Goal: Task Accomplishment & Management: Use online tool/utility

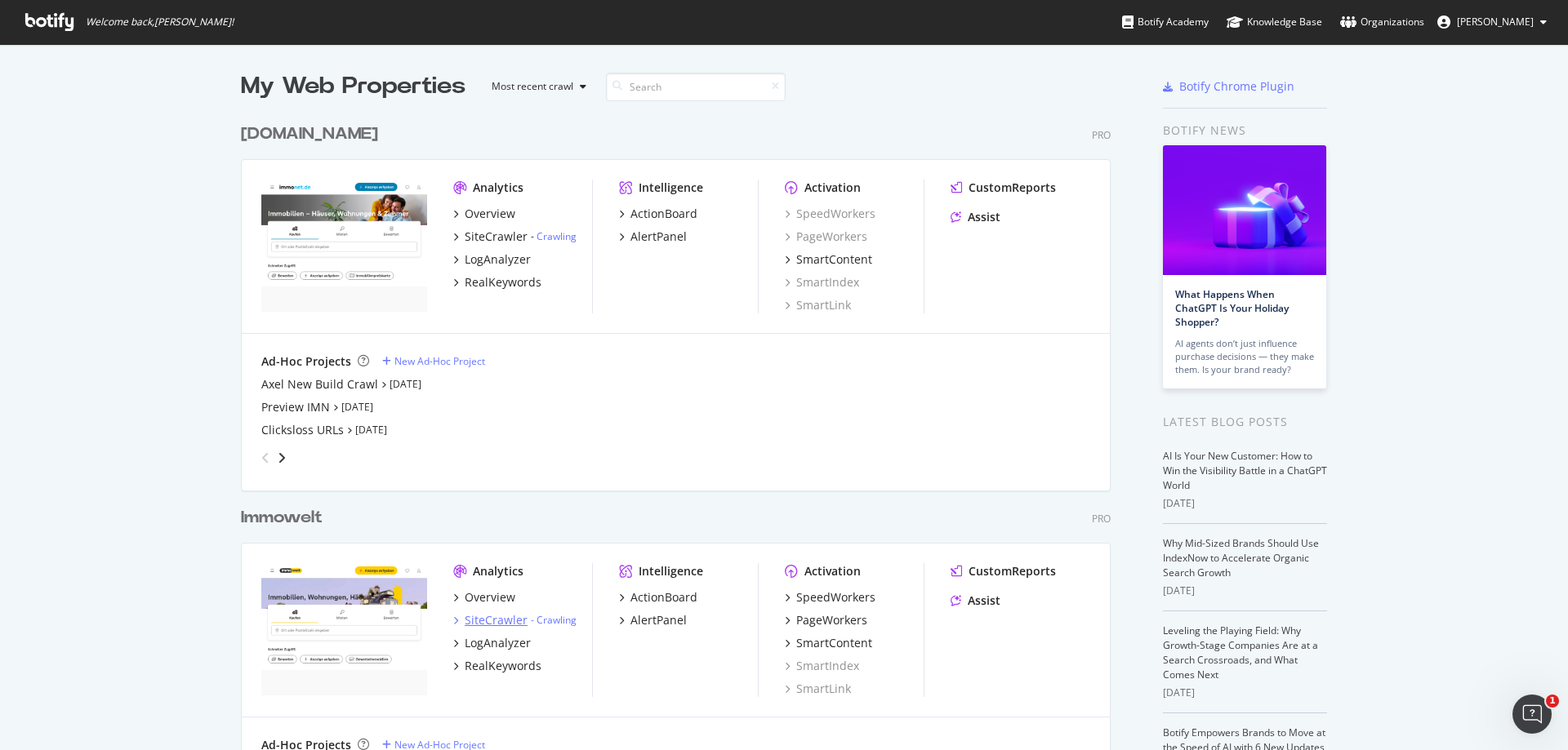
click at [489, 623] on div "SiteCrawler" at bounding box center [496, 621] width 63 height 17
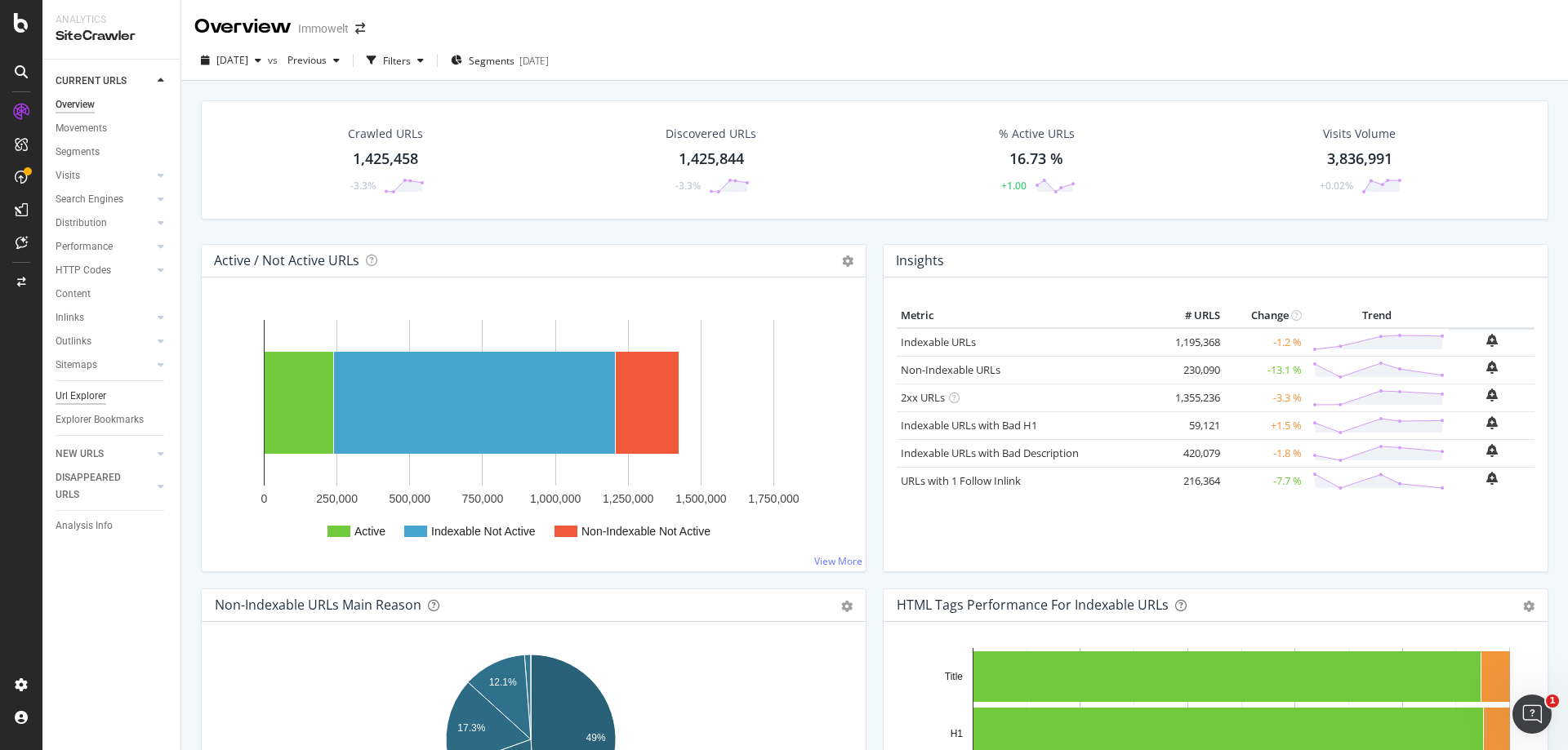
click at [79, 397] on div "Url Explorer" at bounding box center [80, 396] width 51 height 18
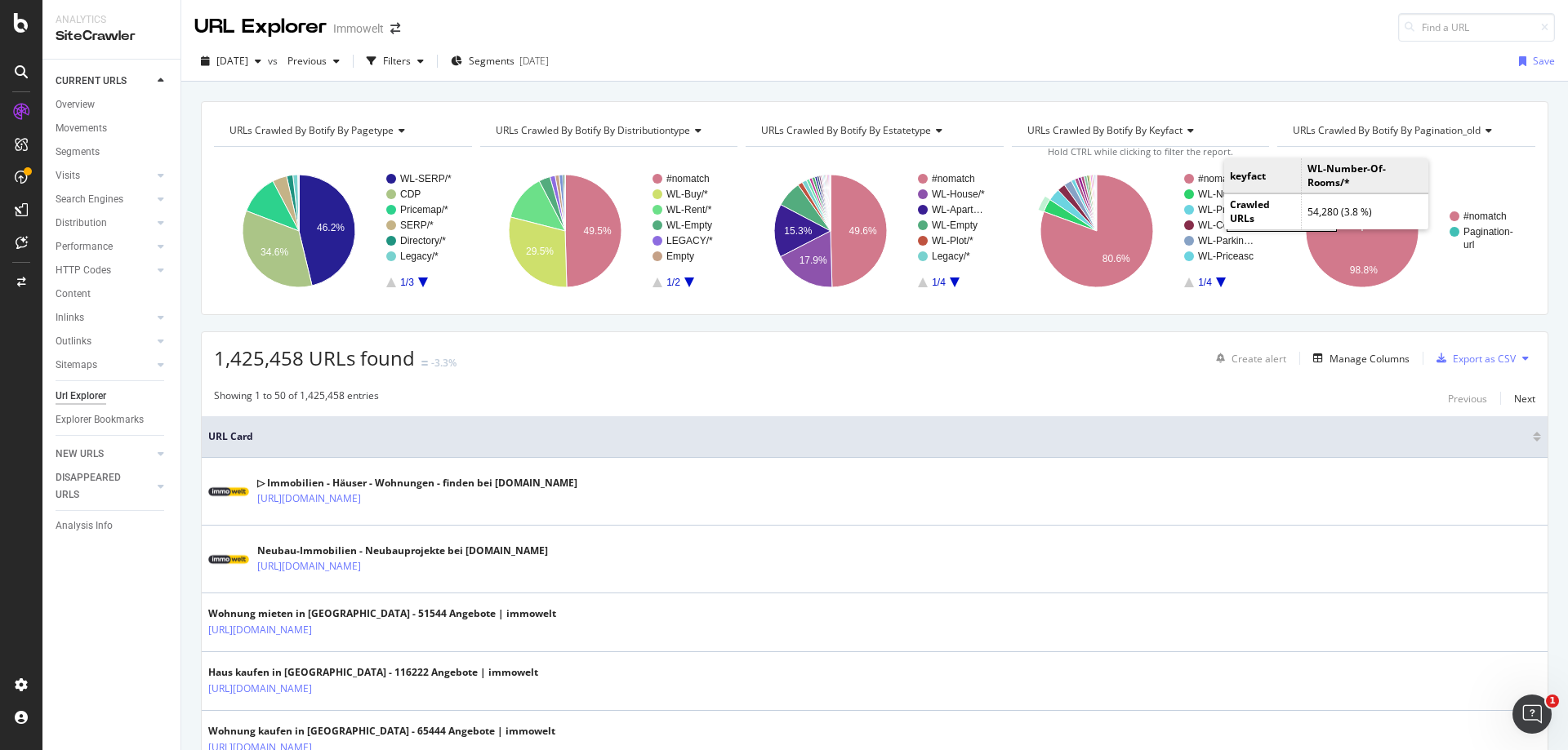
click at [1211, 193] on rect "A chart." at bounding box center [1228, 194] width 59 height 10
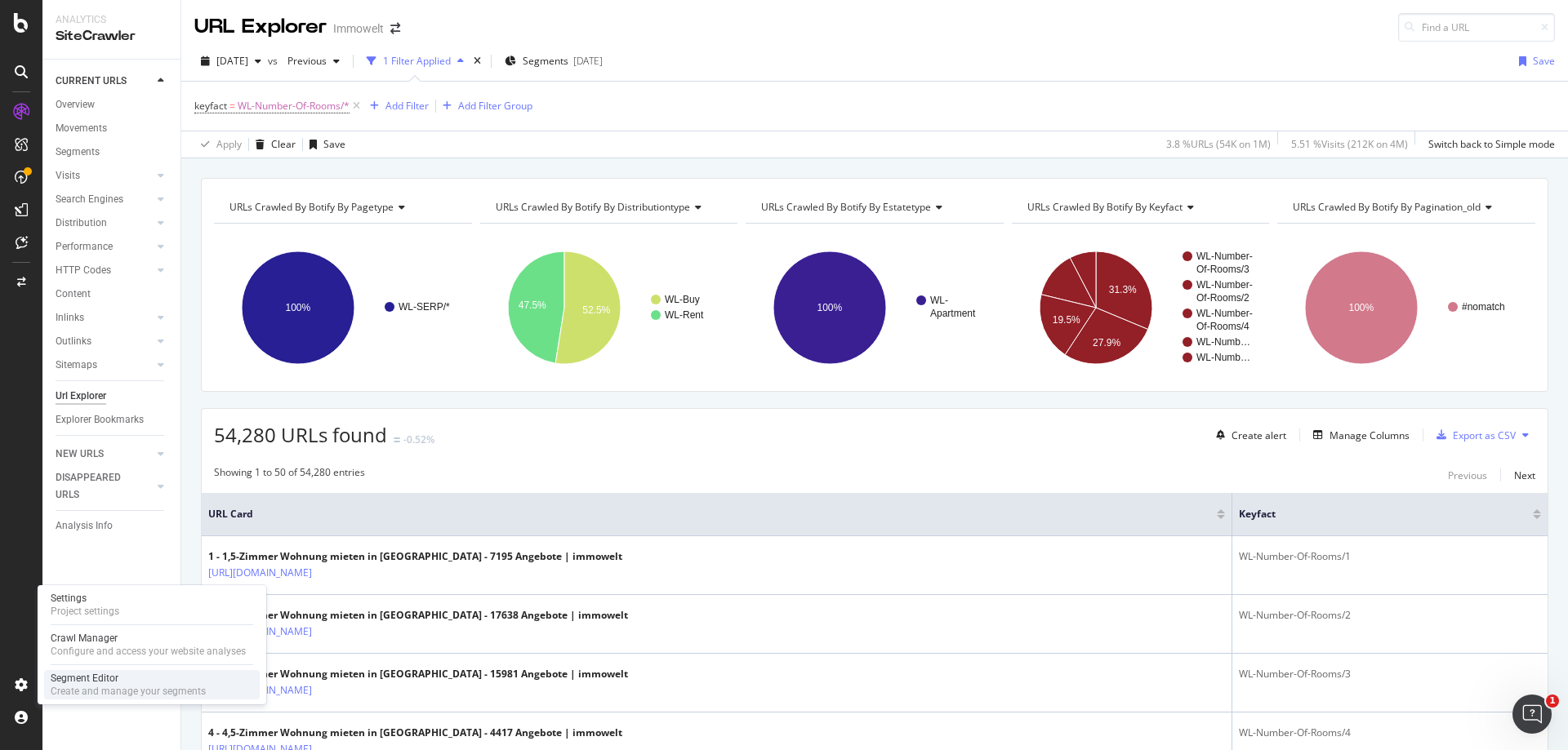
click at [92, 681] on div "Segment Editor" at bounding box center [128, 678] width 155 height 13
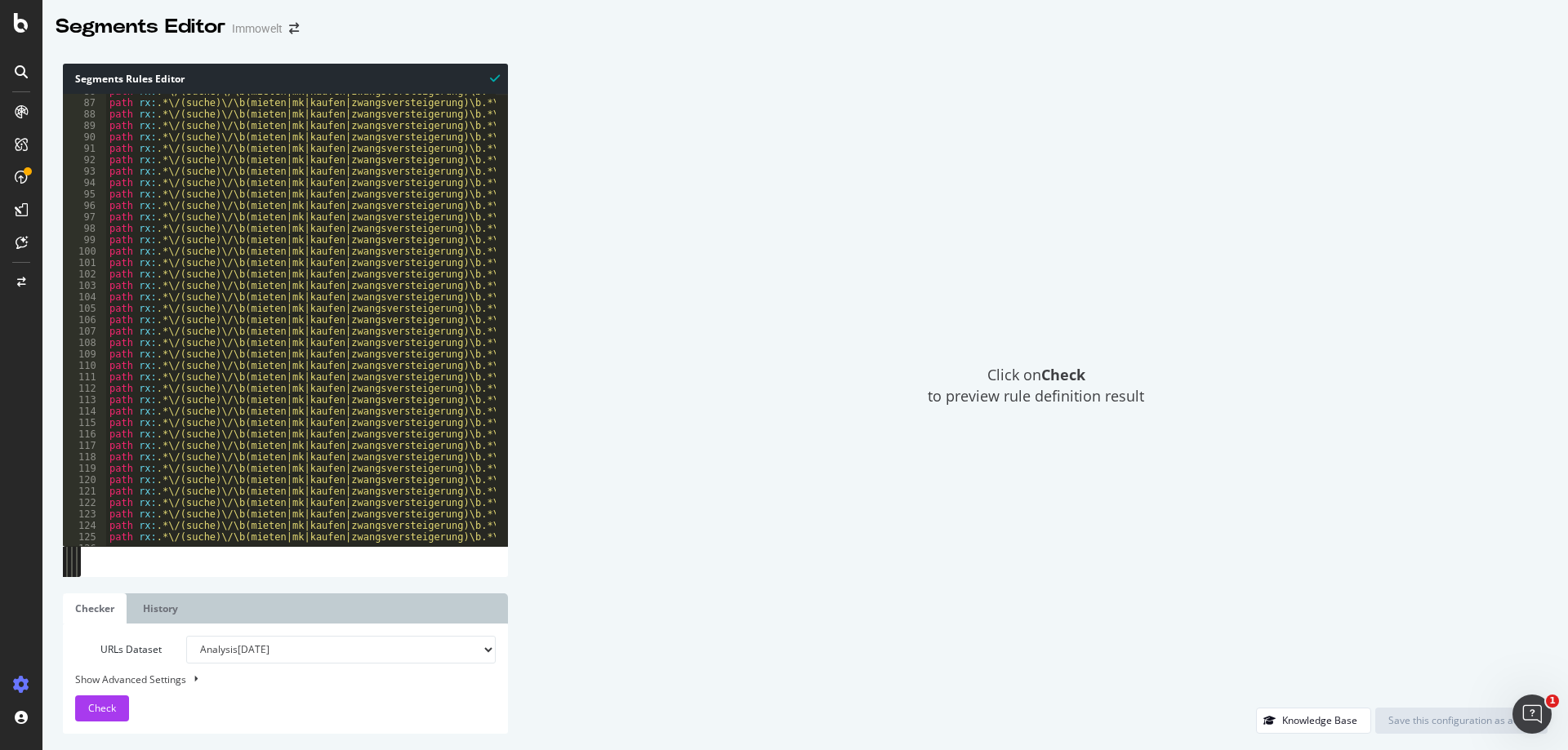
scroll to position [29, 0]
type textarea "path rx:.*\/(suche)\/\b(mieten|mk|kaufen|zwangsversteigerung)\b.*\/(haus)\/(sta…"
click at [464, 236] on div "path rx : .*\/(suche)\/\b(mieten|mk|kaufen|zwangsversteigerung)\b.*\/(hotel-[ME…" at bounding box center [605, 325] width 998 height 463
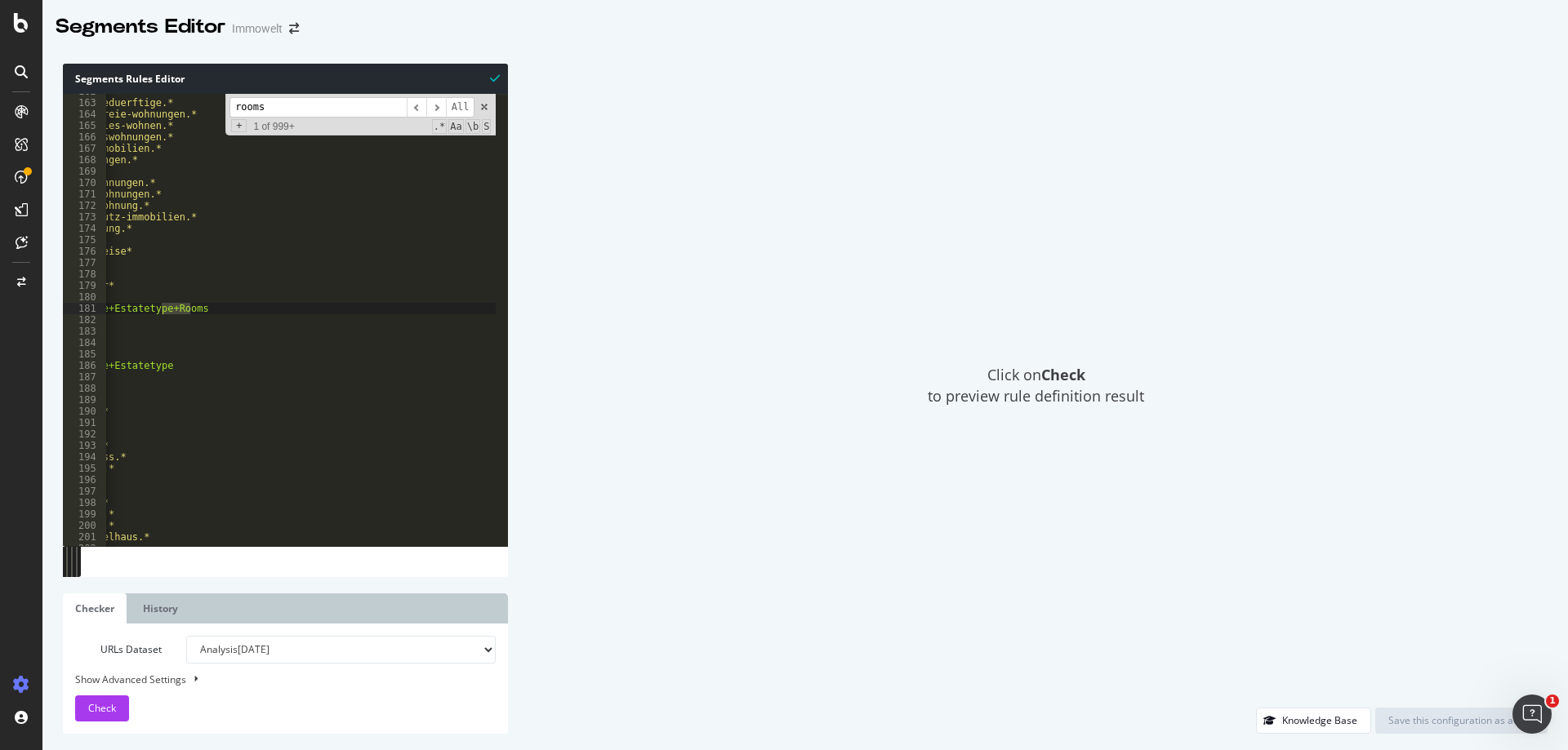
scroll to position [52, 0]
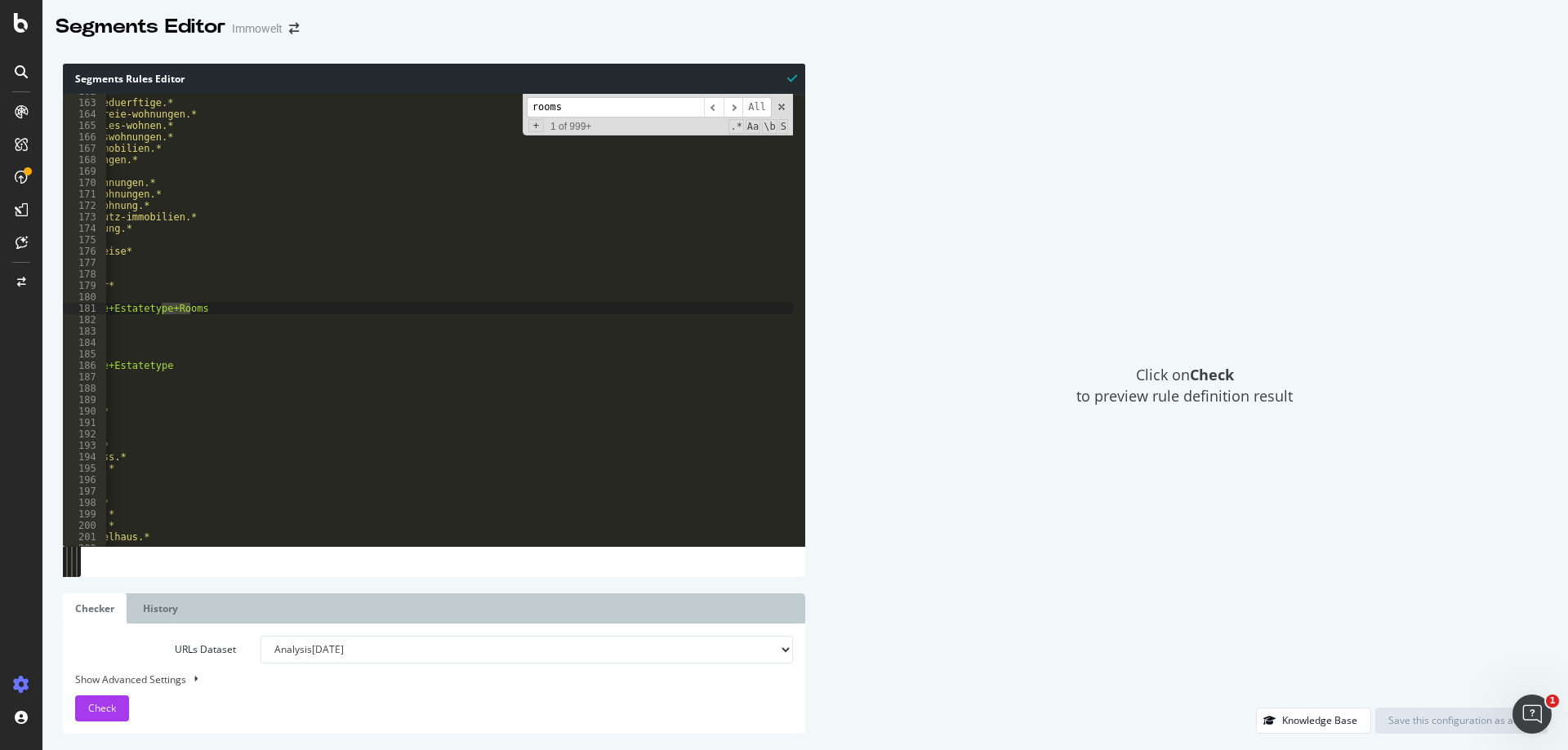
drag, startPoint x: 74, startPoint y: 559, endPoint x: 1139, endPoint y: 533, distance: 1065.3
click at [1139, 533] on div "Segments Rules Editor path rx:.*\/(suche)\/\b(mieten|mk|kaufen|zwangsversteiger…" at bounding box center [805, 398] width 1525 height 703
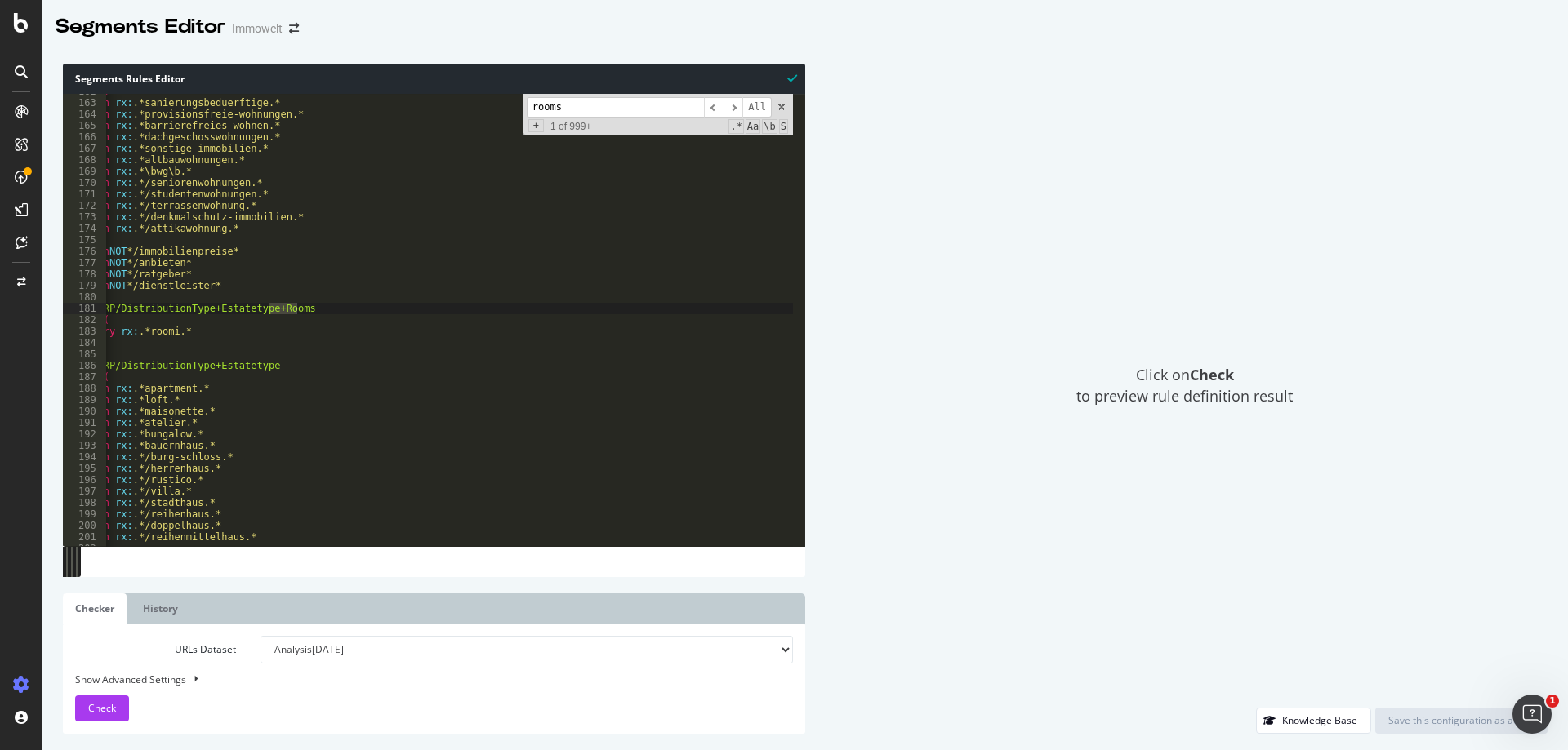
scroll to position [0, 0]
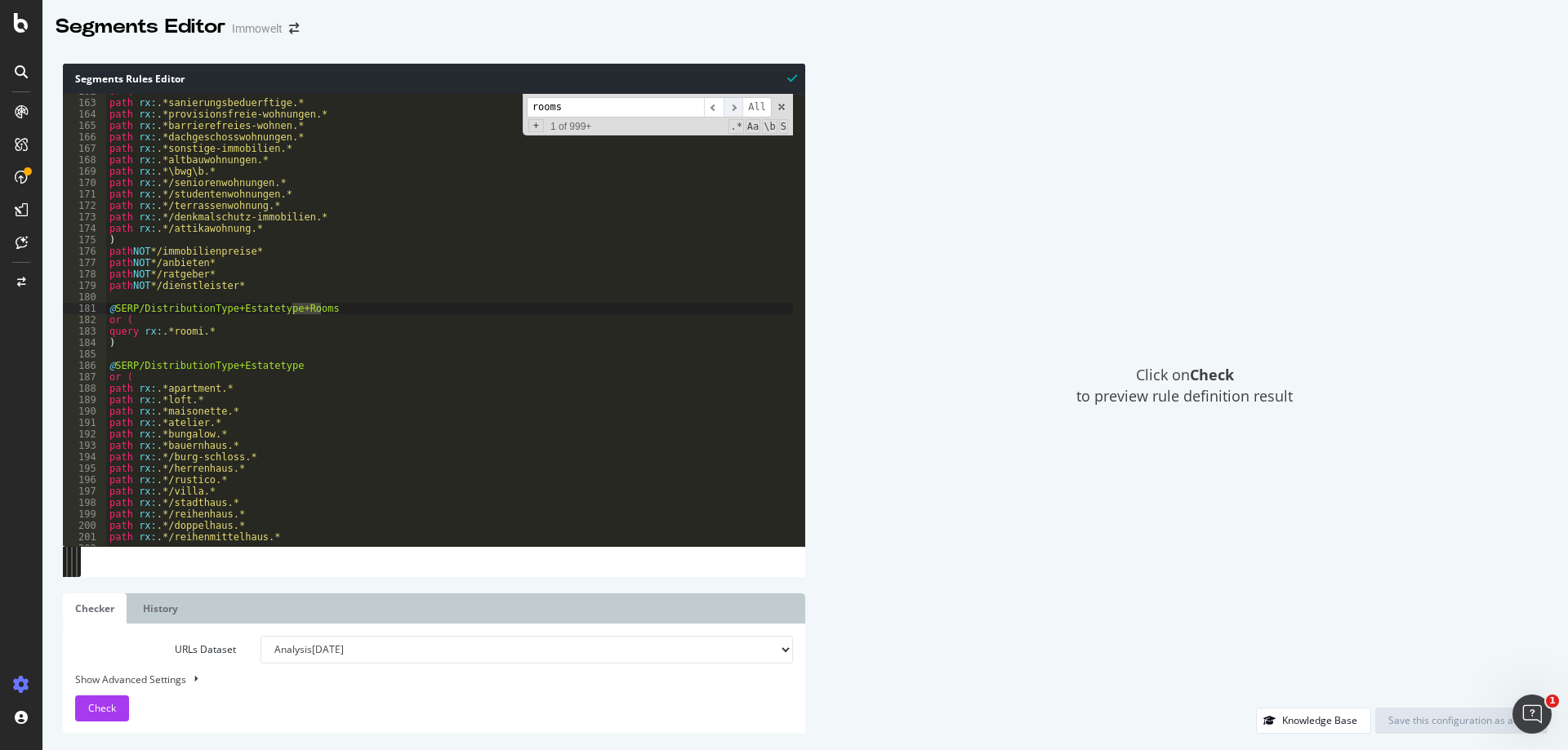
click at [736, 107] on span "​" at bounding box center [733, 107] width 19 height 20
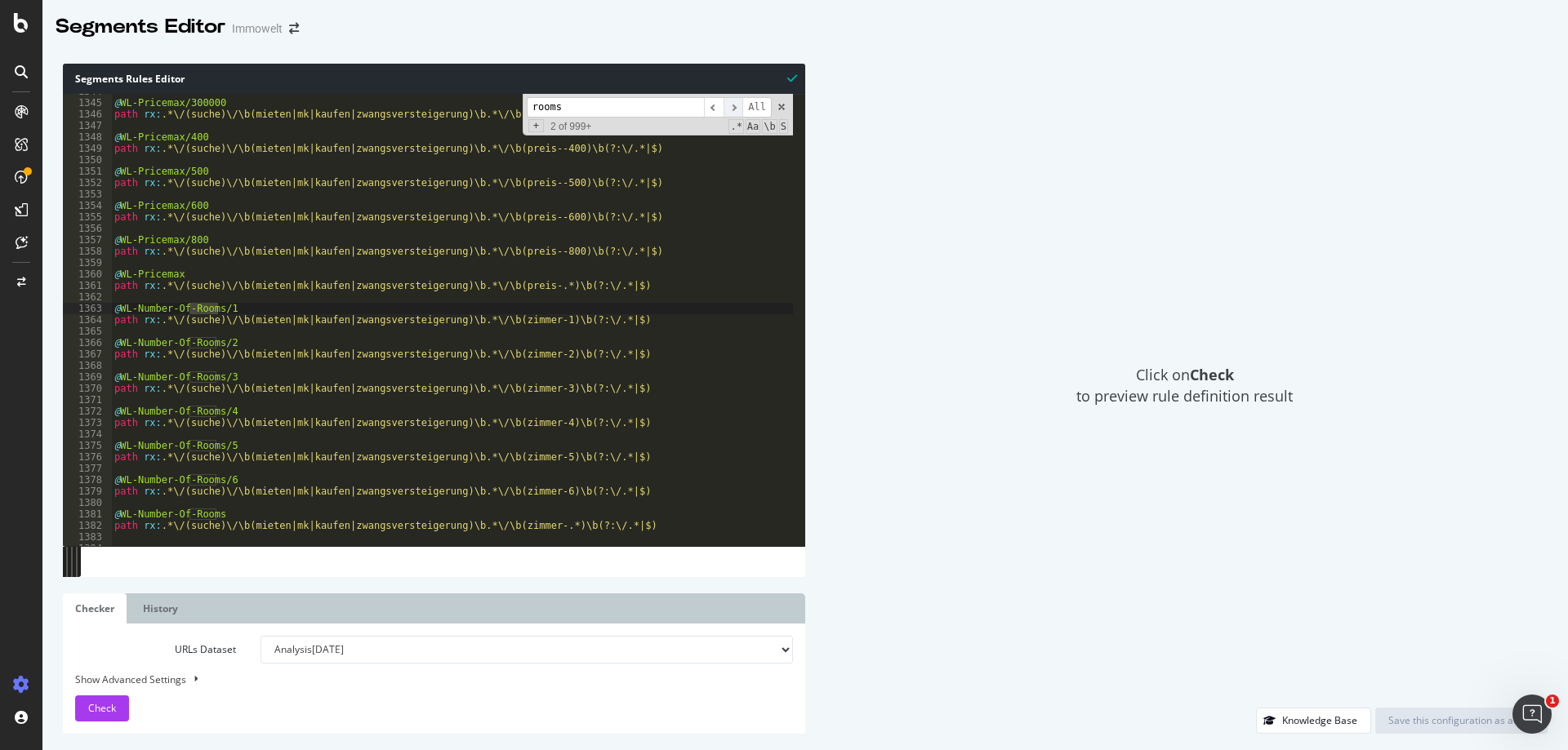
scroll to position [429, 0]
drag, startPoint x: 585, startPoint y: 111, endPoint x: 524, endPoint y: 111, distance: 61.0
click at [524, 111] on div "rooms ​ ​ All Replace All + 2 of 999+ .* Aa \b S" at bounding box center [658, 115] width 271 height 42
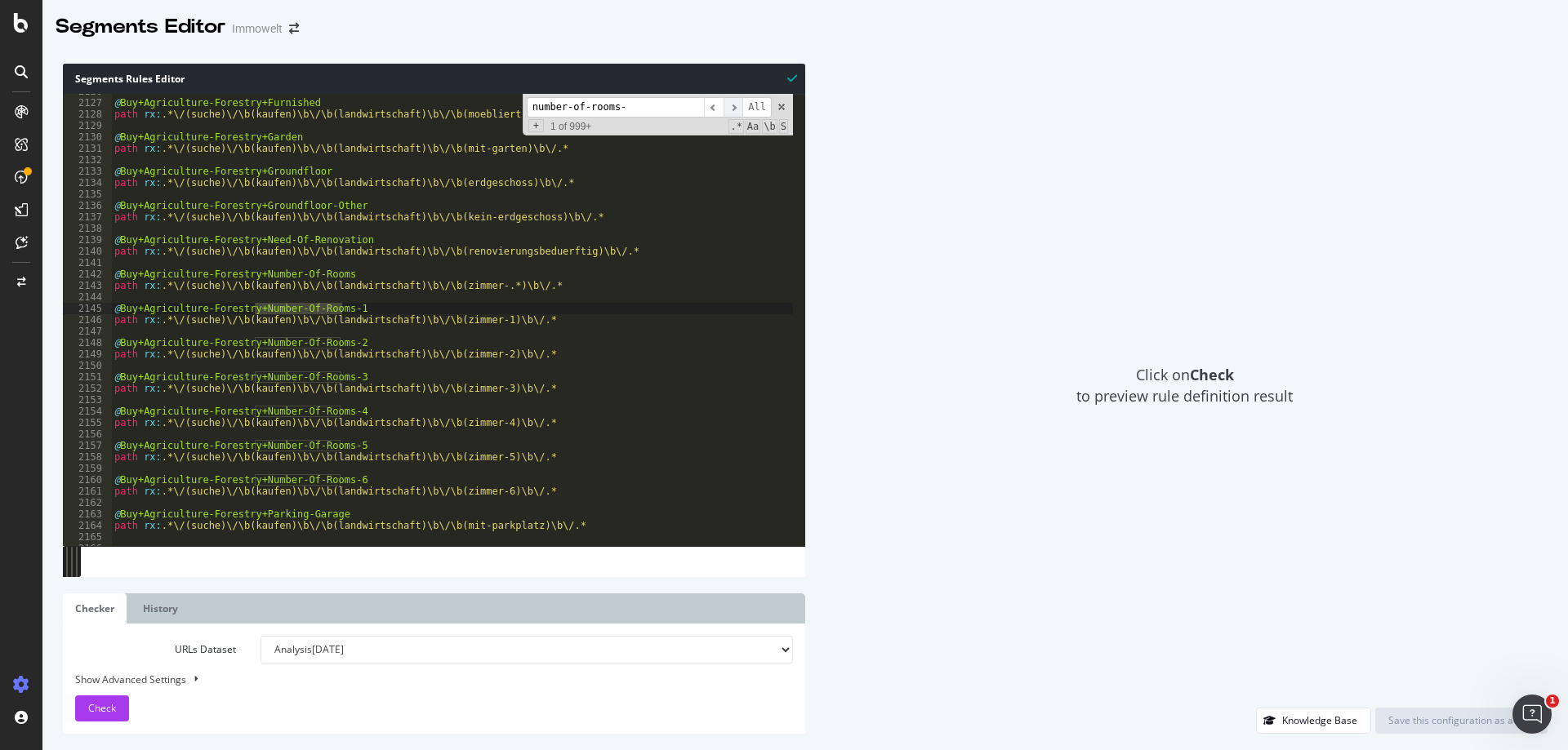
click at [737, 109] on span "​" at bounding box center [733, 107] width 19 height 20
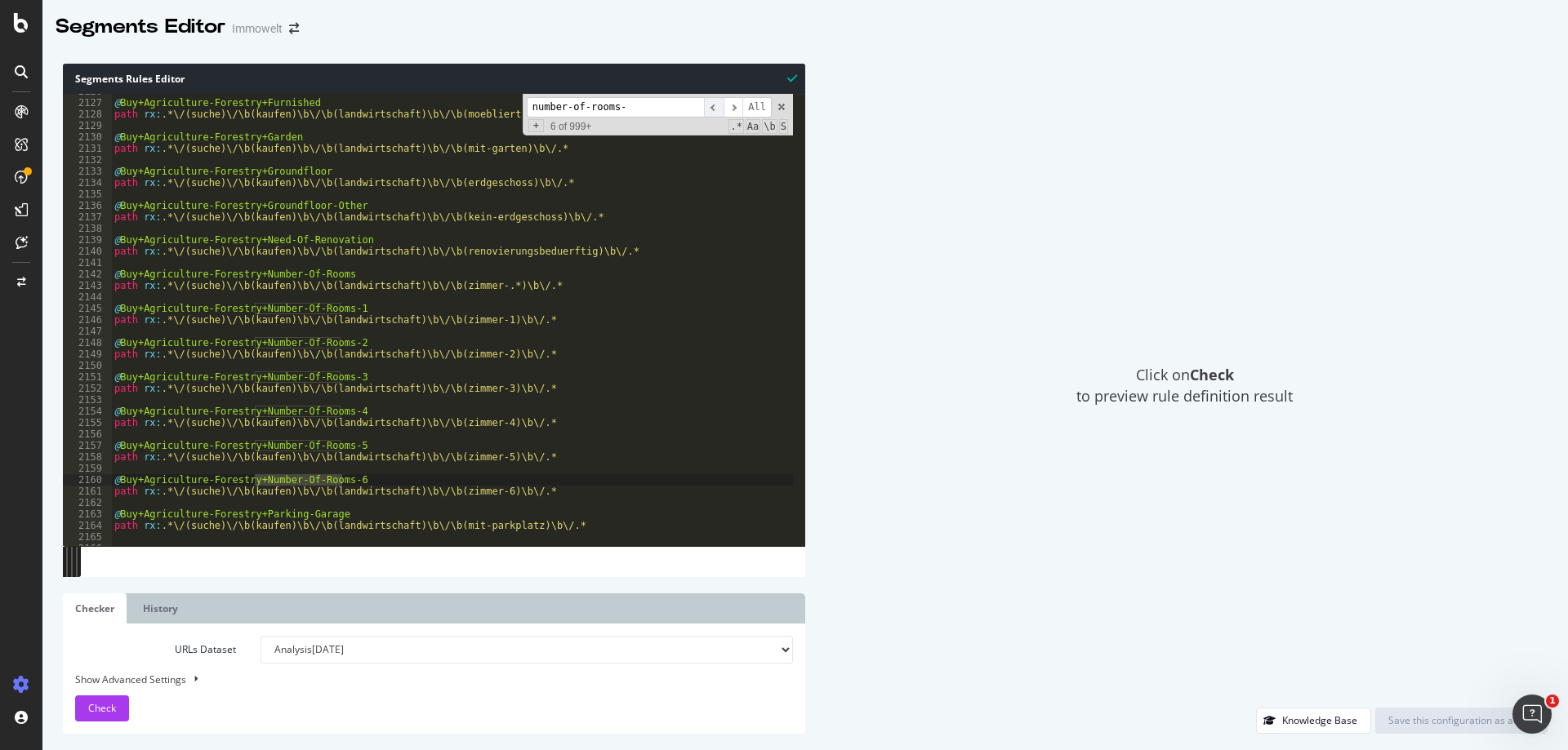
click at [718, 106] on span "​" at bounding box center [713, 107] width 19 height 20
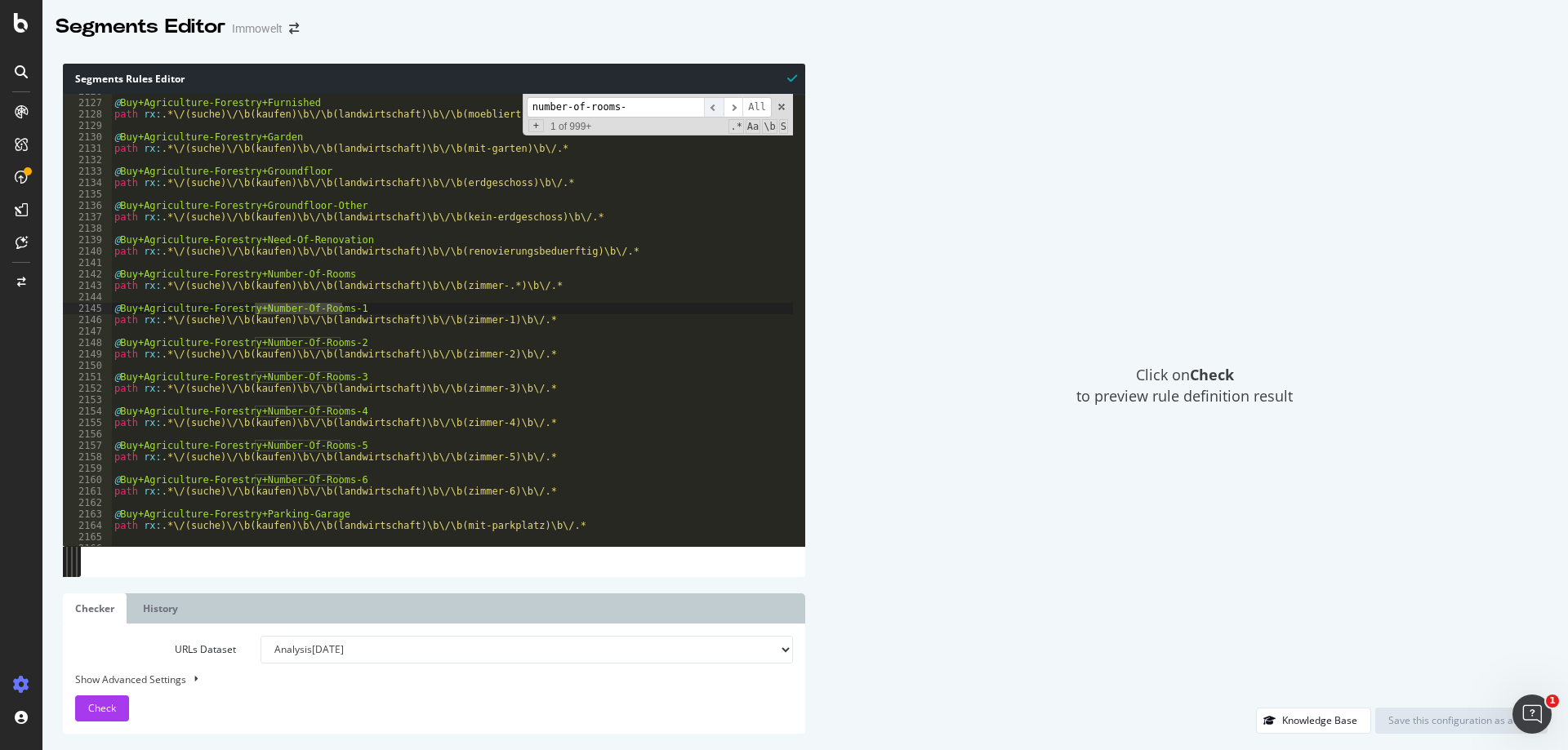
click at [718, 106] on span "​" at bounding box center [713, 107] width 19 height 20
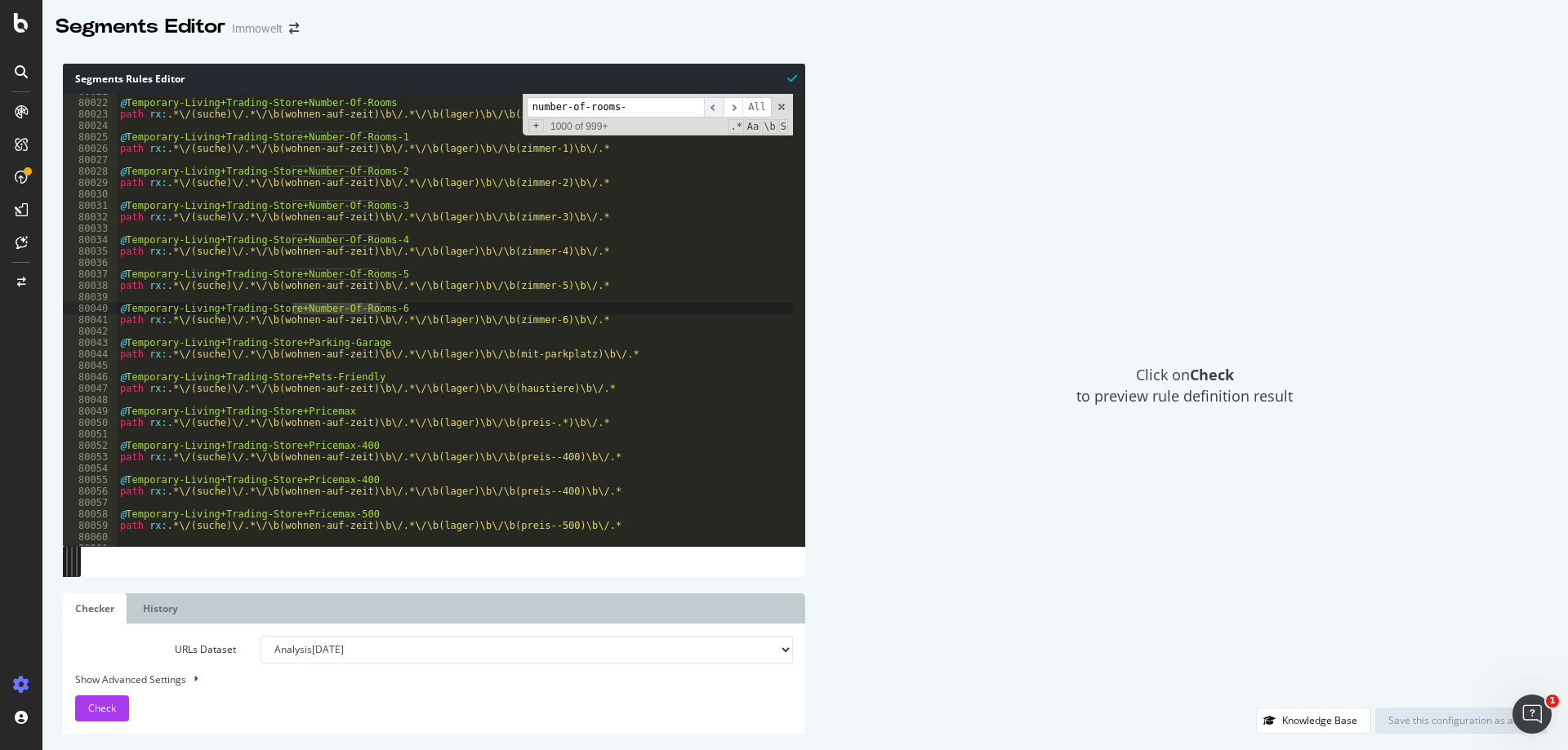
click at [718, 106] on span "​" at bounding box center [713, 107] width 19 height 20
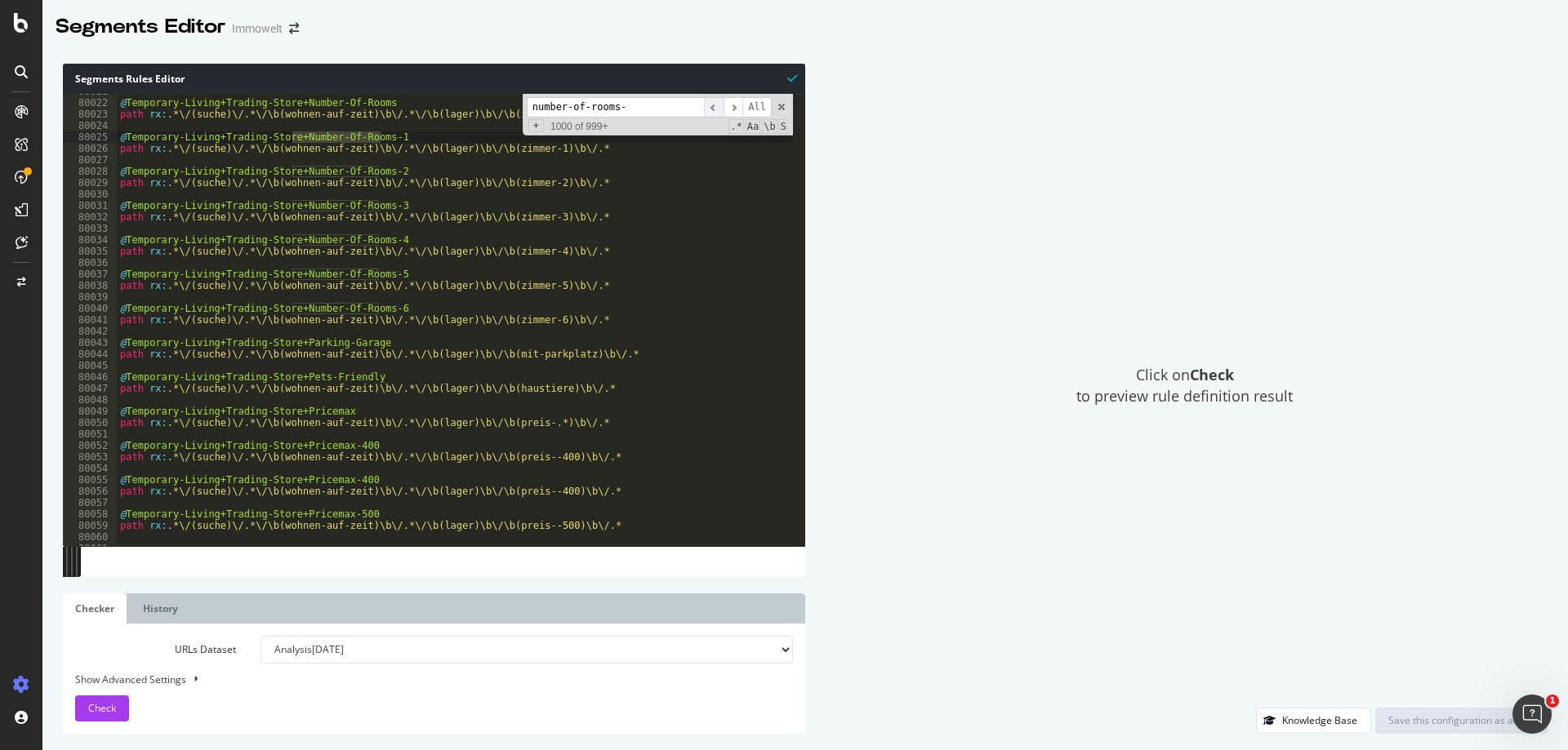
click at [718, 106] on span "​" at bounding box center [713, 107] width 19 height 20
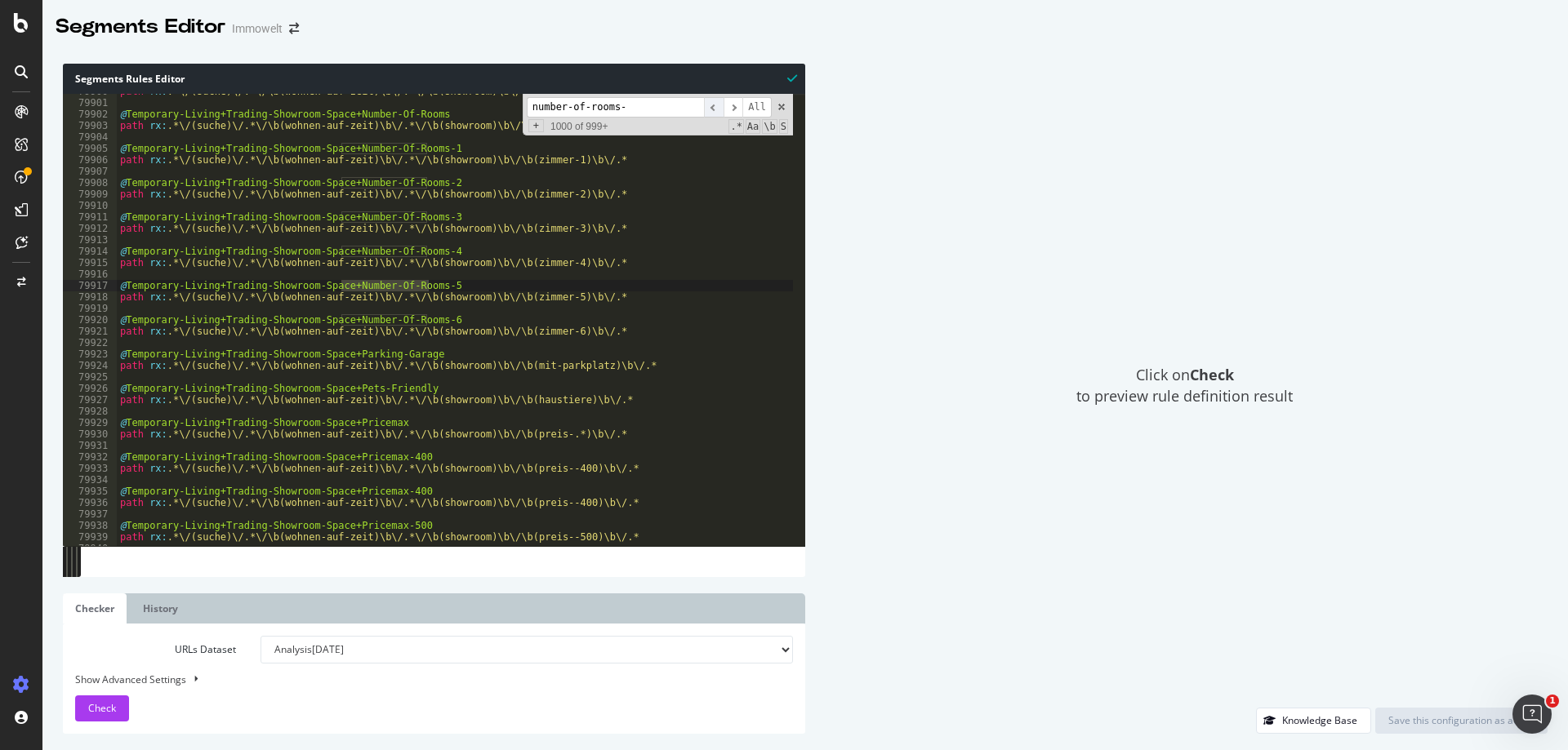
click at [718, 106] on span "​" at bounding box center [713, 107] width 19 height 20
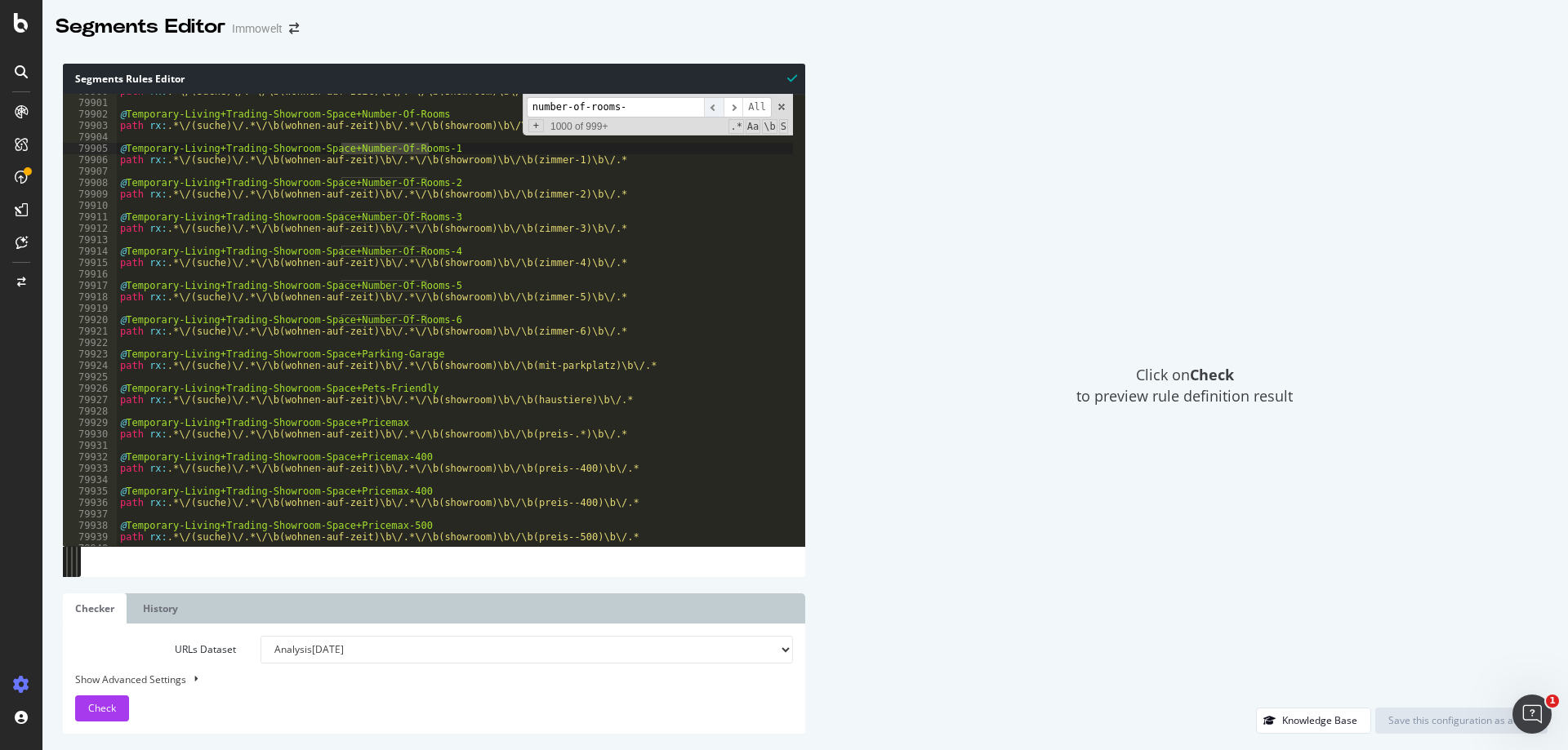
scroll to position [25489, 0]
click at [718, 106] on span "​" at bounding box center [713, 107] width 19 height 20
drag, startPoint x: 625, startPoint y: 109, endPoint x: 533, endPoint y: 108, distance: 92.0
click at [533, 108] on input "number-of-rooms-" at bounding box center [615, 107] width 177 height 20
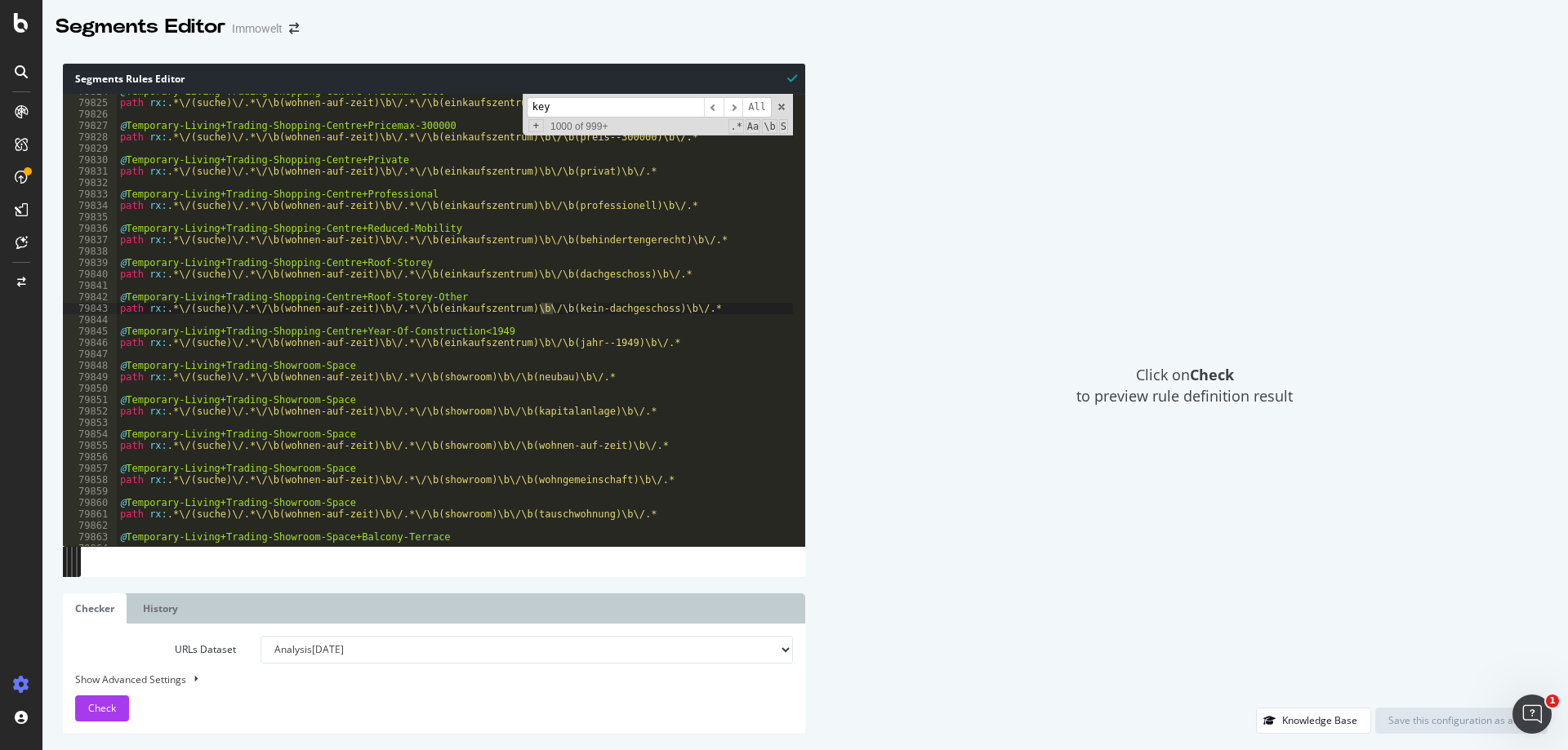
scroll to position [1, 0]
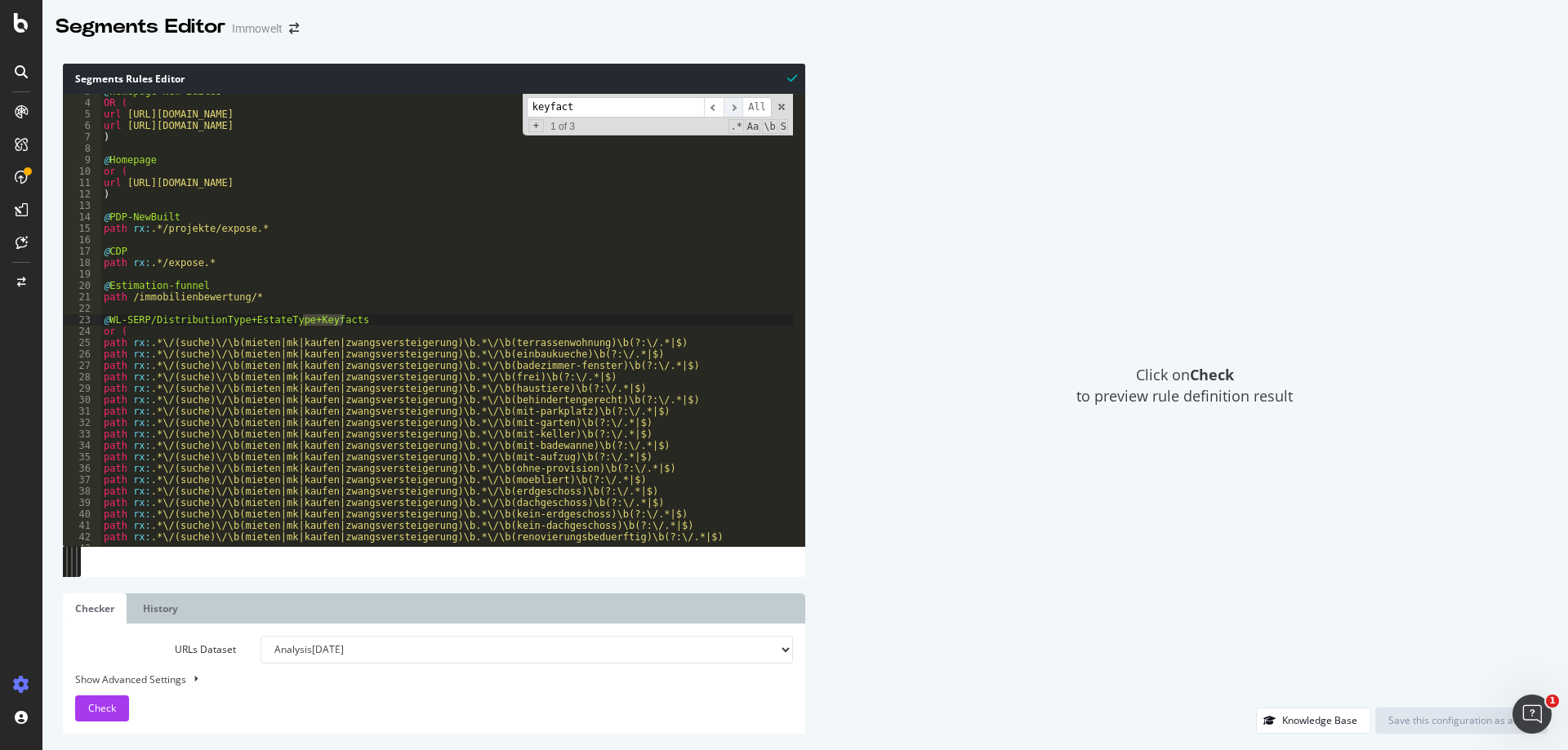
type input "keyfact"
click at [741, 103] on span "​" at bounding box center [733, 107] width 19 height 20
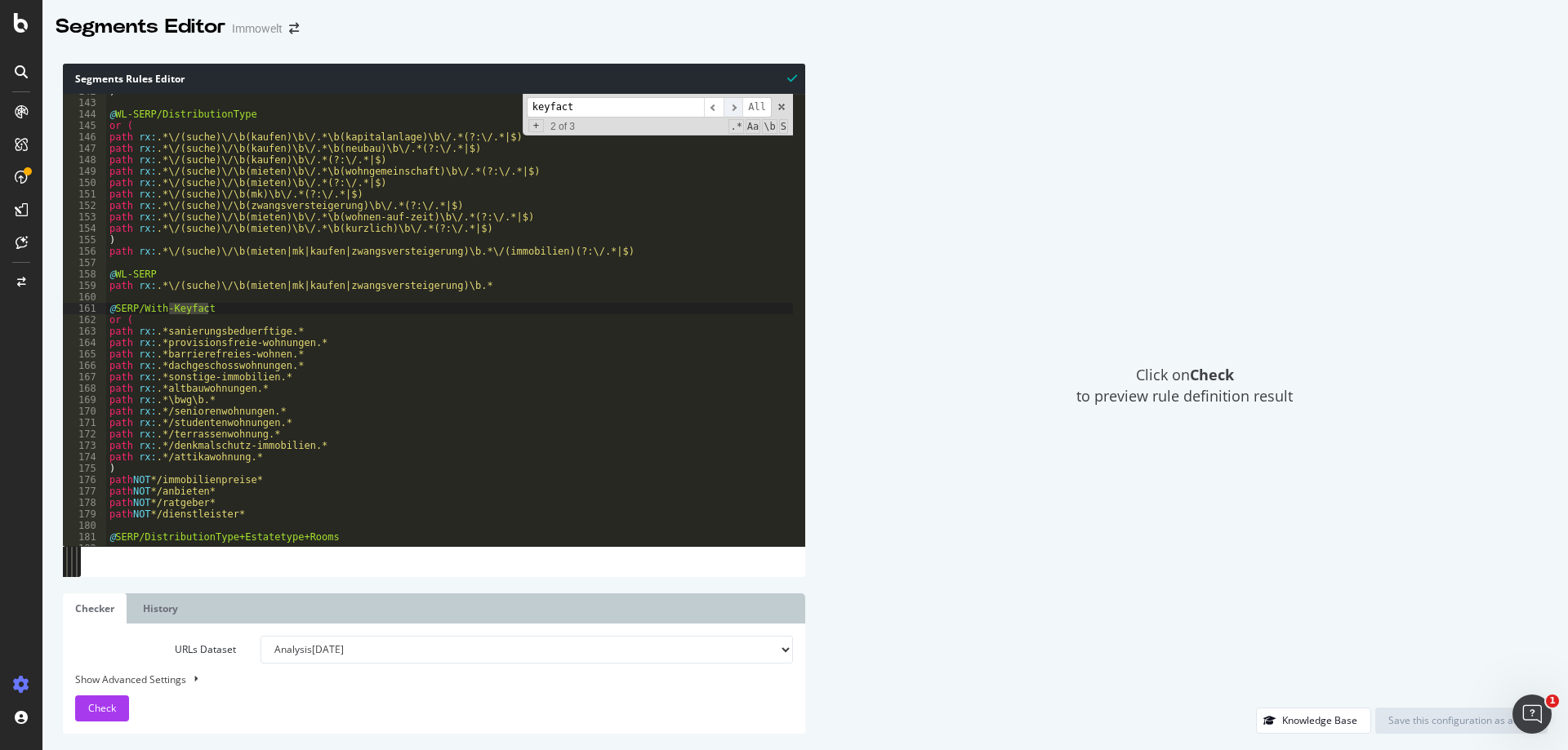
scroll to position [45, 0]
click at [741, 103] on span "​" at bounding box center [733, 107] width 19 height 20
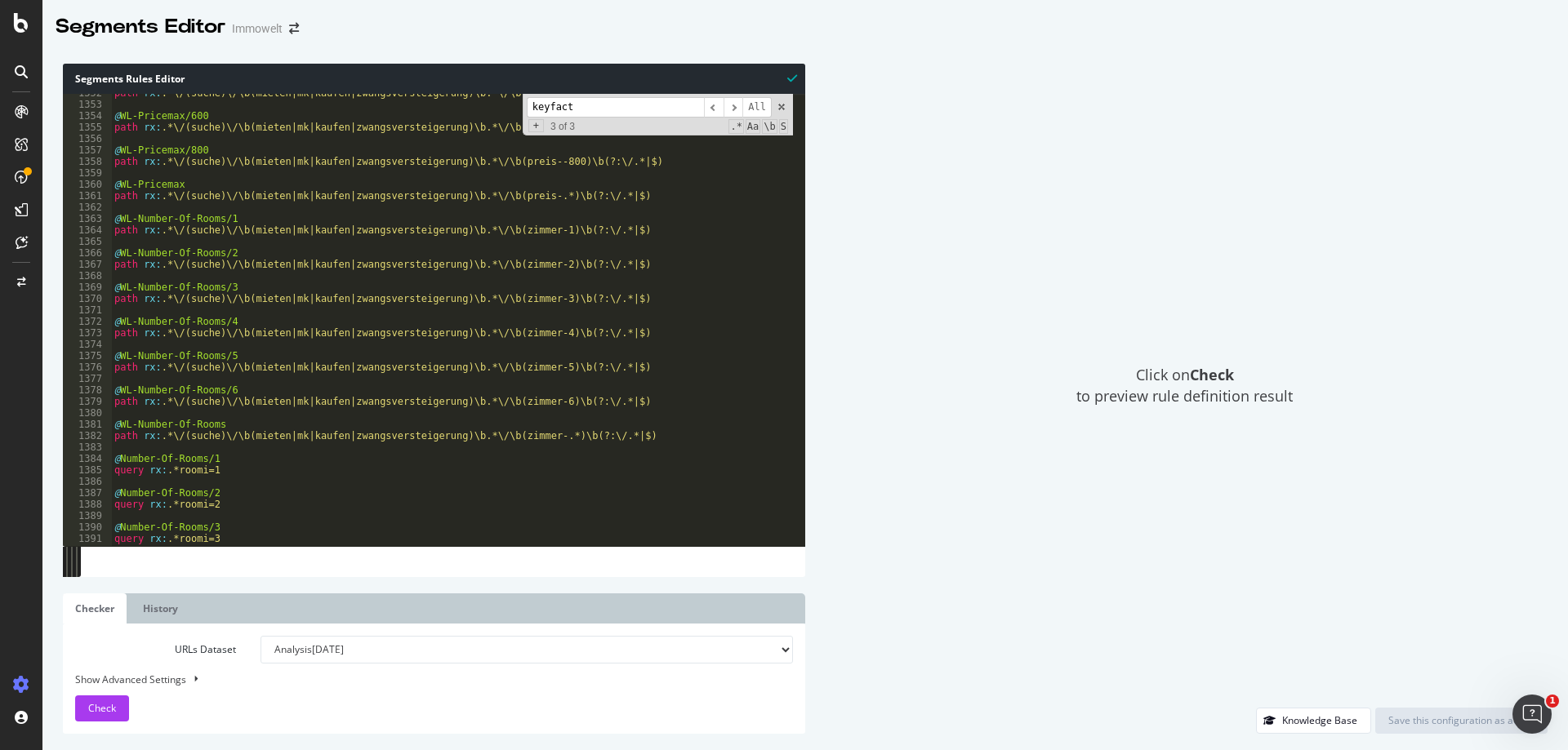
scroll to position [432, 0]
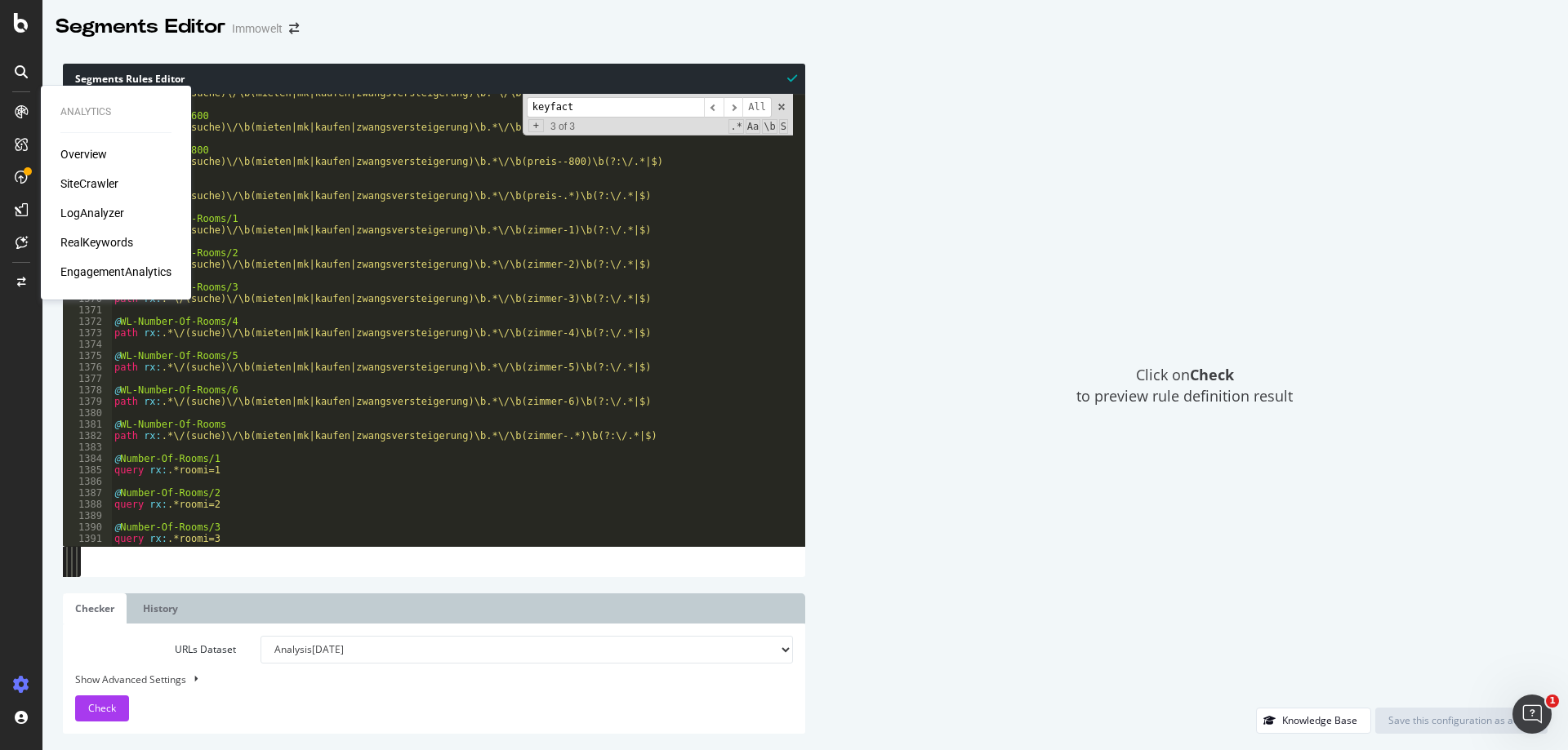
click at [95, 184] on div "SiteCrawler" at bounding box center [89, 184] width 58 height 17
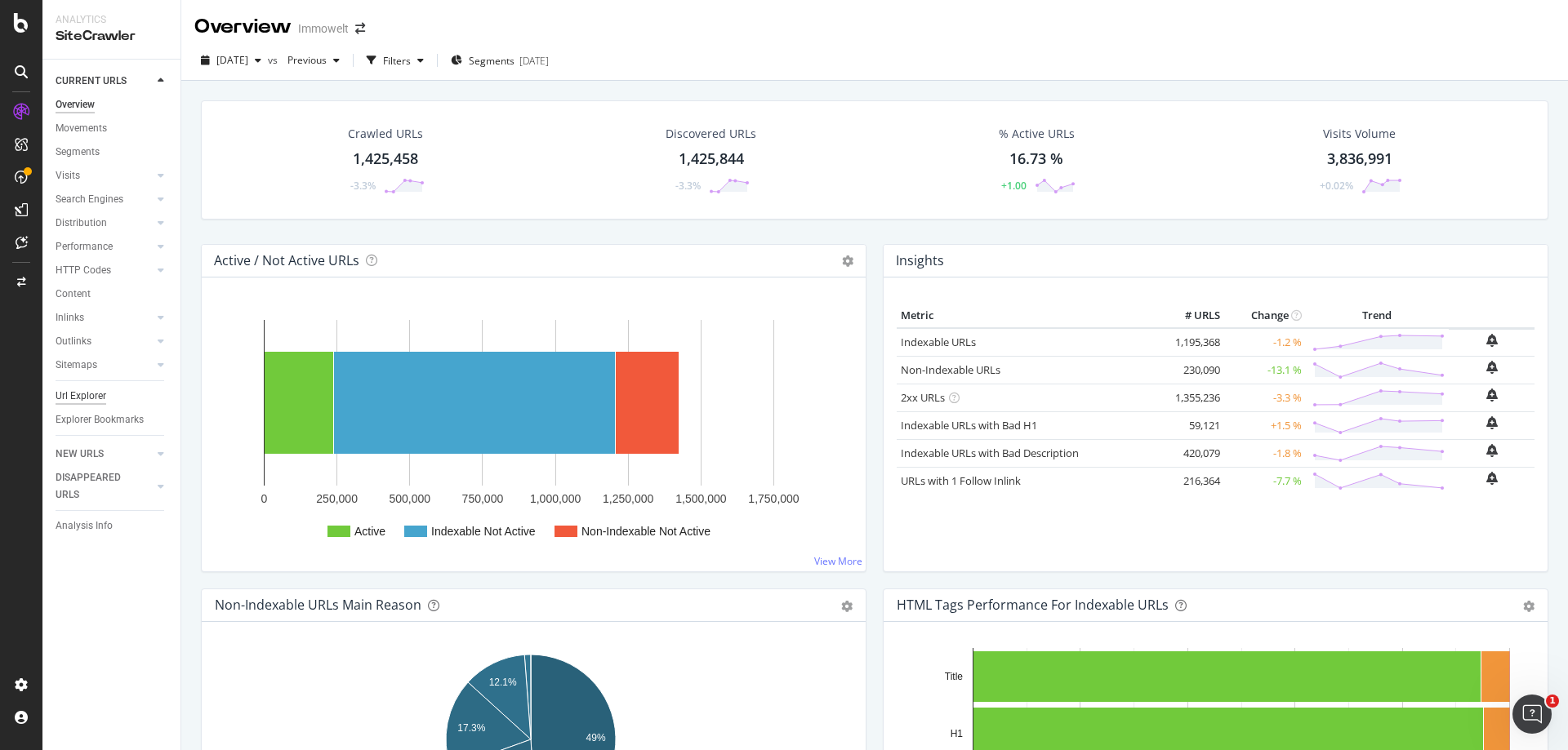
click at [94, 397] on div "Url Explorer" at bounding box center [80, 396] width 51 height 18
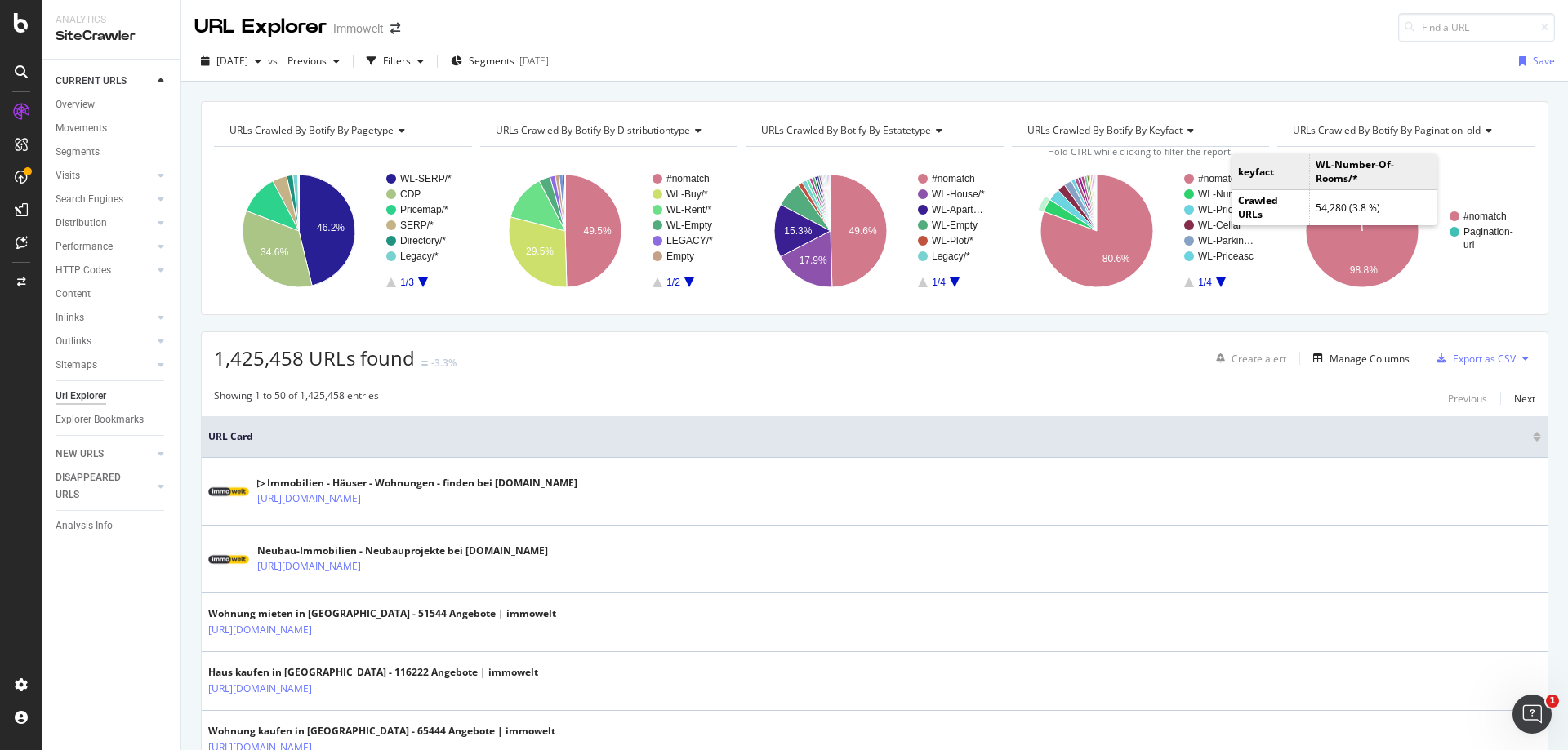
click at [1219, 194] on rect "A chart." at bounding box center [1228, 194] width 59 height 10
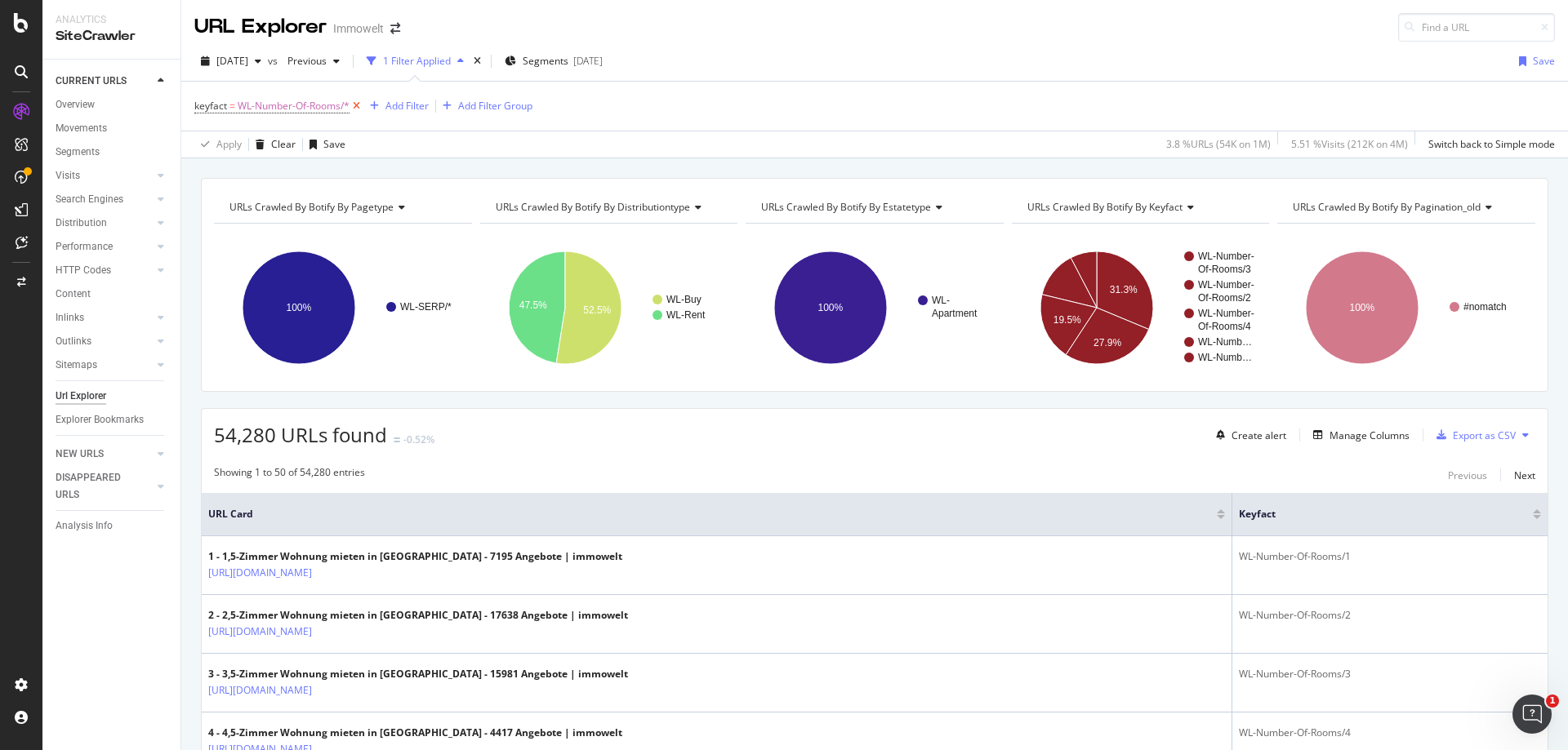
click at [359, 106] on icon at bounding box center [356, 106] width 14 height 17
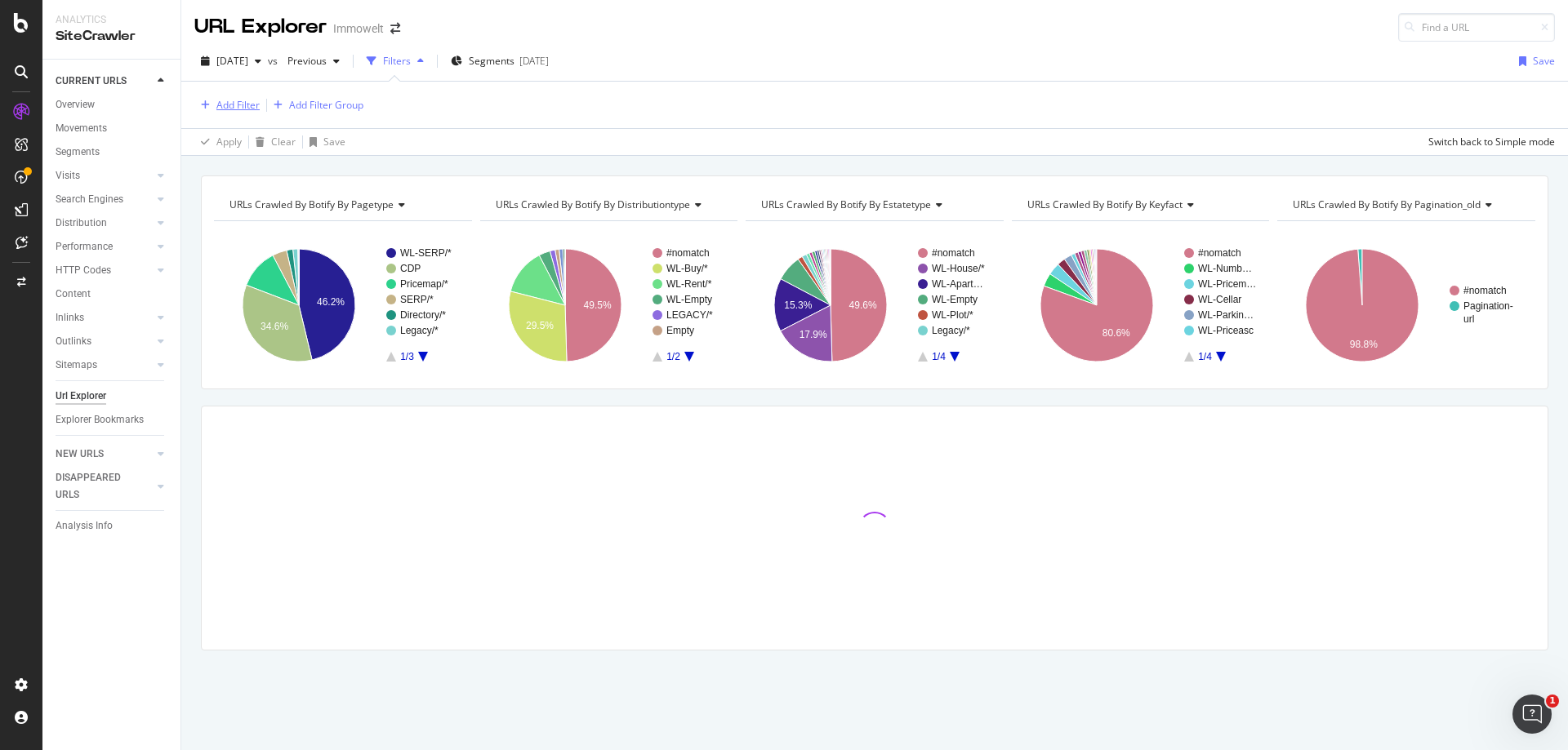
click at [237, 105] on div "Add Filter" at bounding box center [237, 104] width 43 height 14
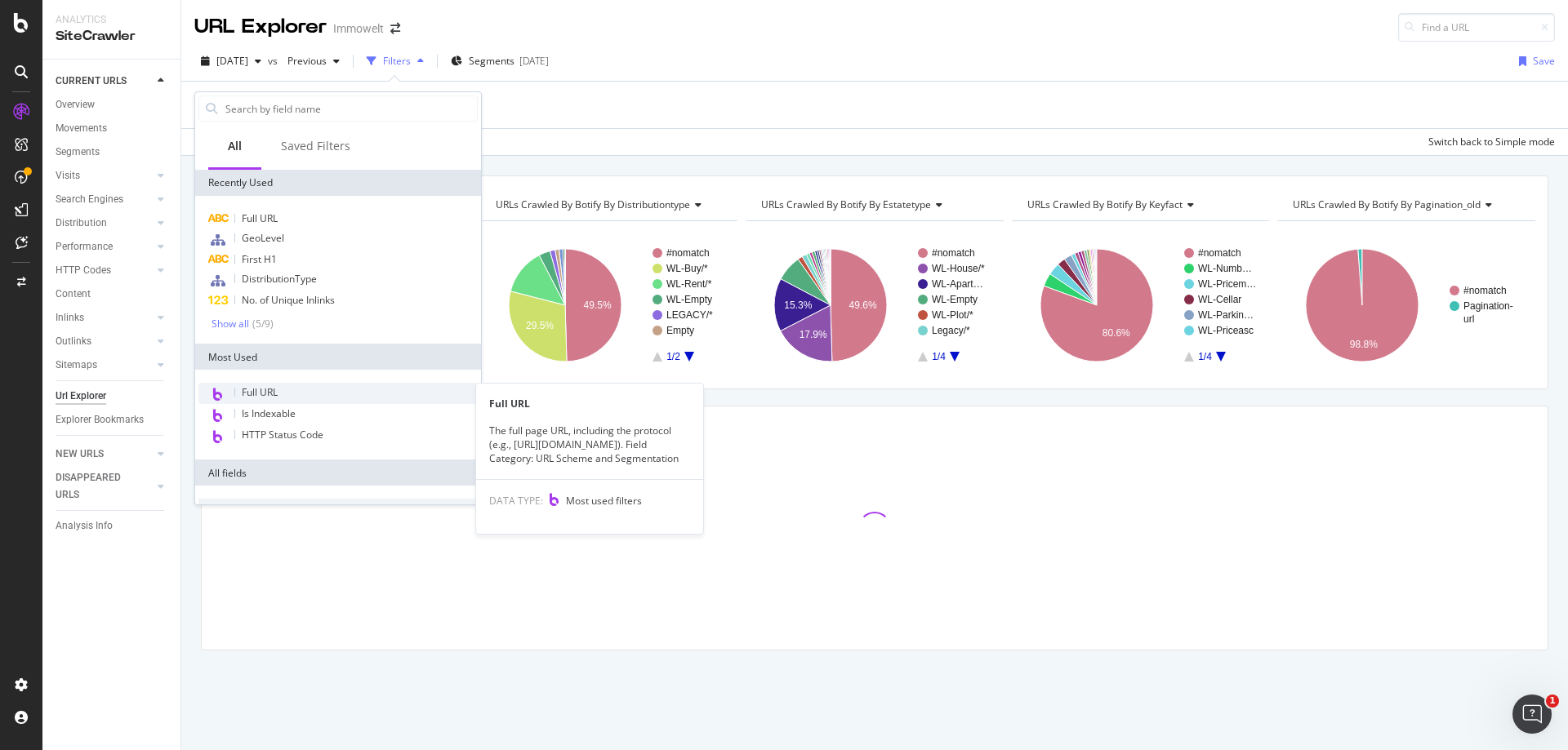
click at [279, 391] on div "Full URL" at bounding box center [338, 393] width 279 height 21
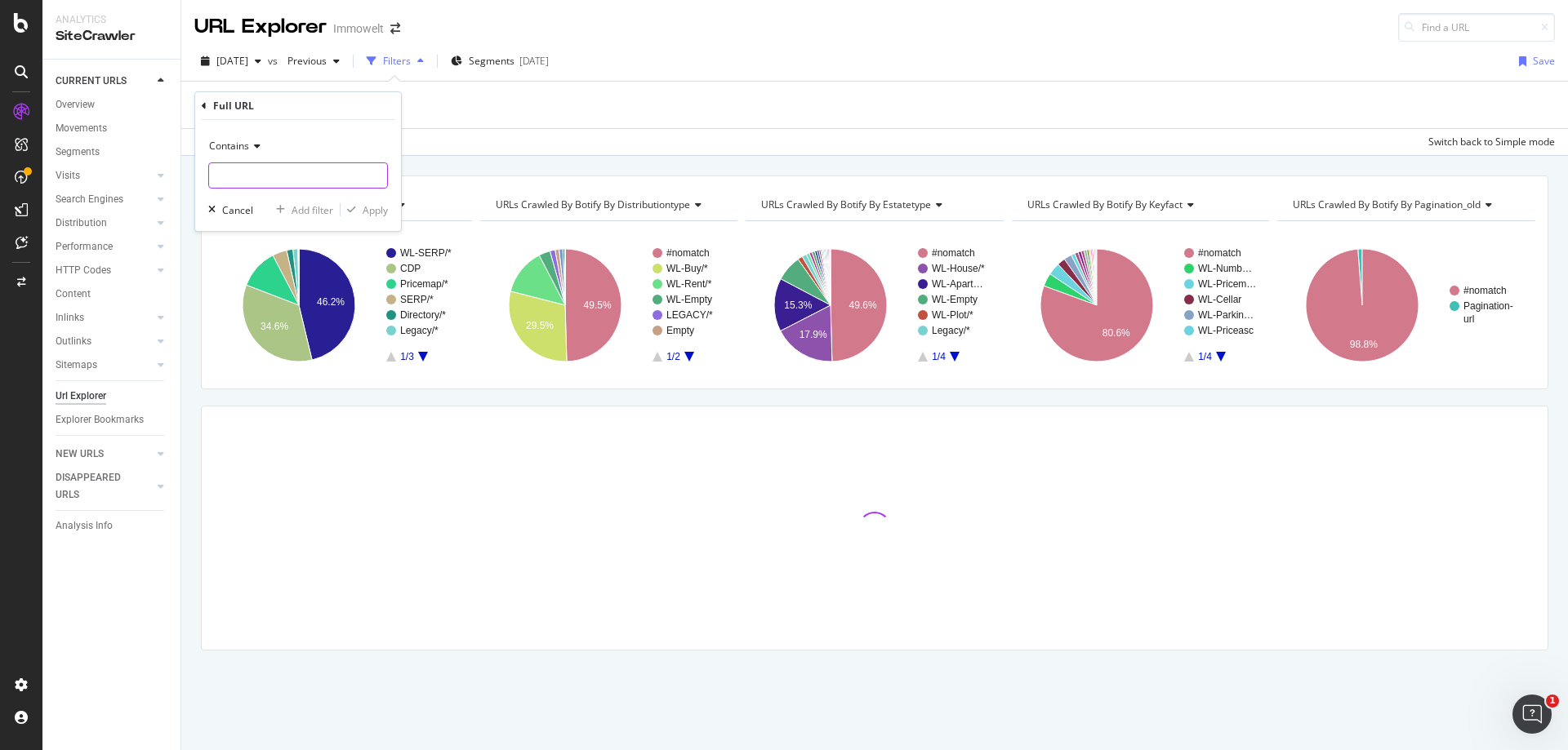
click at [260, 172] on input "text" at bounding box center [298, 175] width 178 height 26
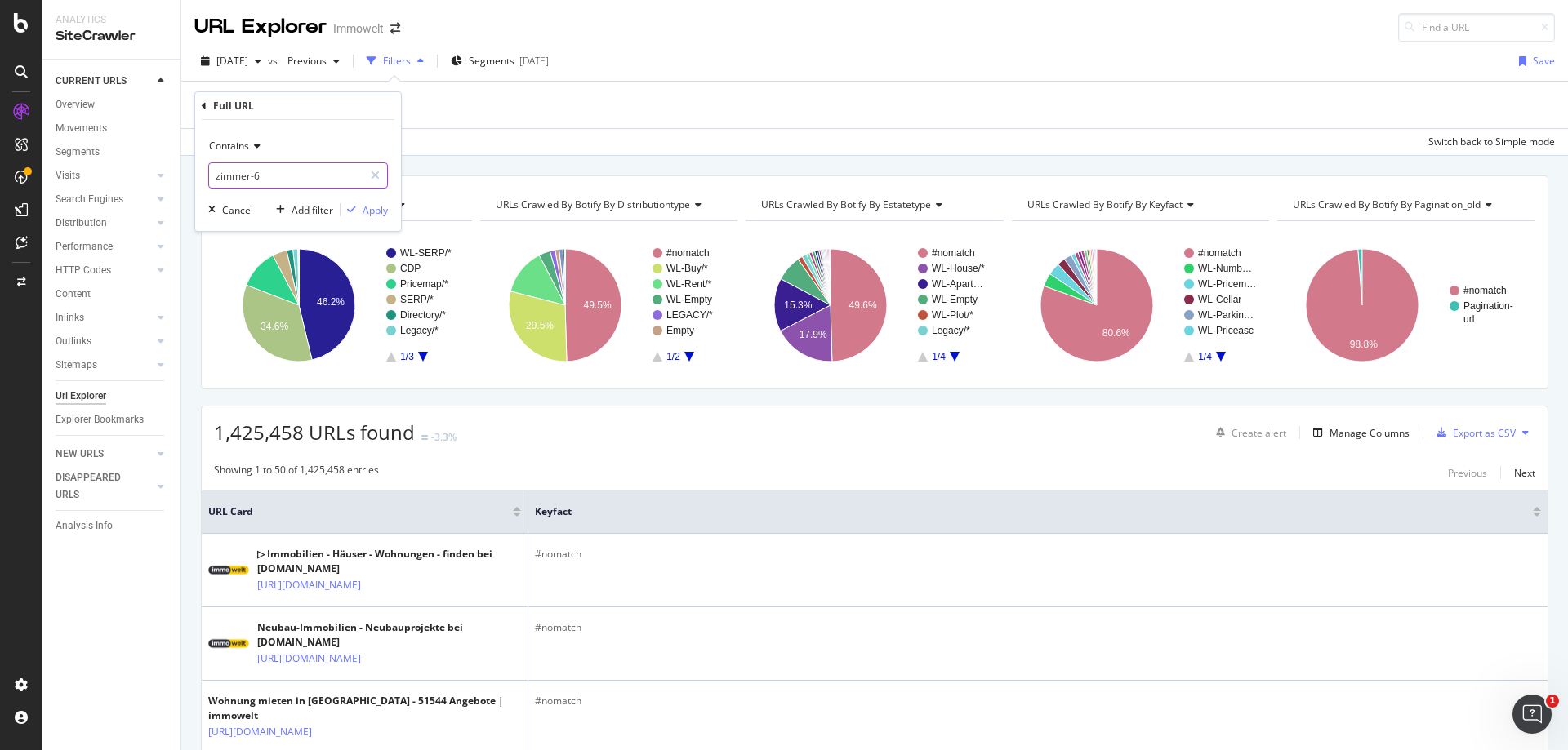
type input "zimmer-6"
click at [378, 207] on div "Apply" at bounding box center [374, 210] width 25 height 14
